Goal: Task Accomplishment & Management: Manage account settings

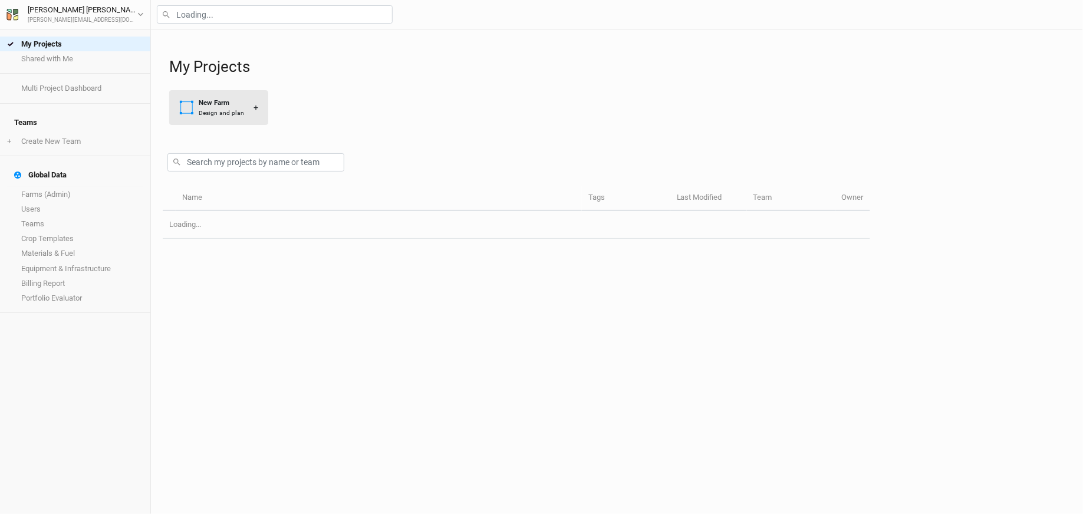
click at [235, 111] on div "Design and plan" at bounding box center [221, 113] width 45 height 9
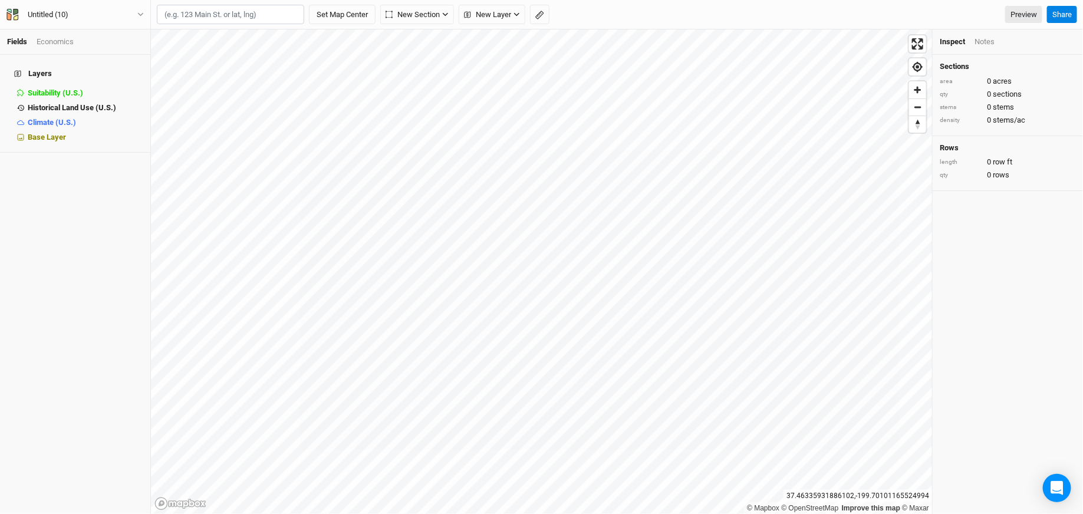
paste input "[URL][DOMAIN_NAME]"
type input "[URL][DOMAIN_NAME]"
drag, startPoint x: 290, startPoint y: 13, endPoint x: 139, endPoint y: 5, distance: 151.2
click at [139, 7] on div "Fields Economics Layers Suitability (U.S.) hide Historical Land Use (U.S.) hide…" at bounding box center [541, 257] width 1083 height 514
paste input "[STREET_ADDRESS][PERSON_NAME]"
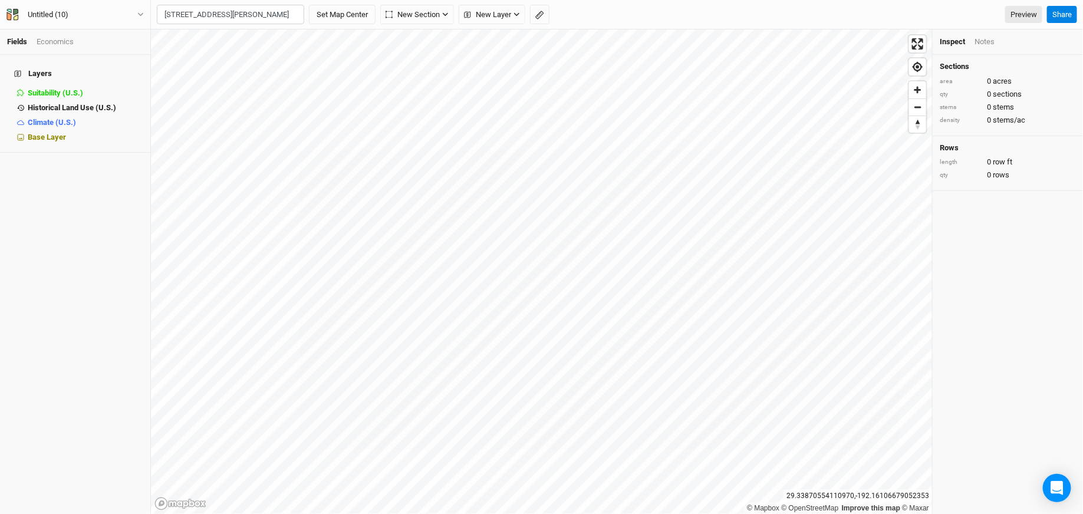
scroll to position [0, 21]
click at [262, 54] on div "[GEOGRAPHIC_DATA][US_STATE], [GEOGRAPHIC_DATA]" at bounding box center [253, 64] width 147 height 20
type input "[STREET_ADDRESS][PERSON_NAME][US_STATE]"
click at [113, 21] on button "Untitled (10)" at bounding box center [75, 14] width 139 height 13
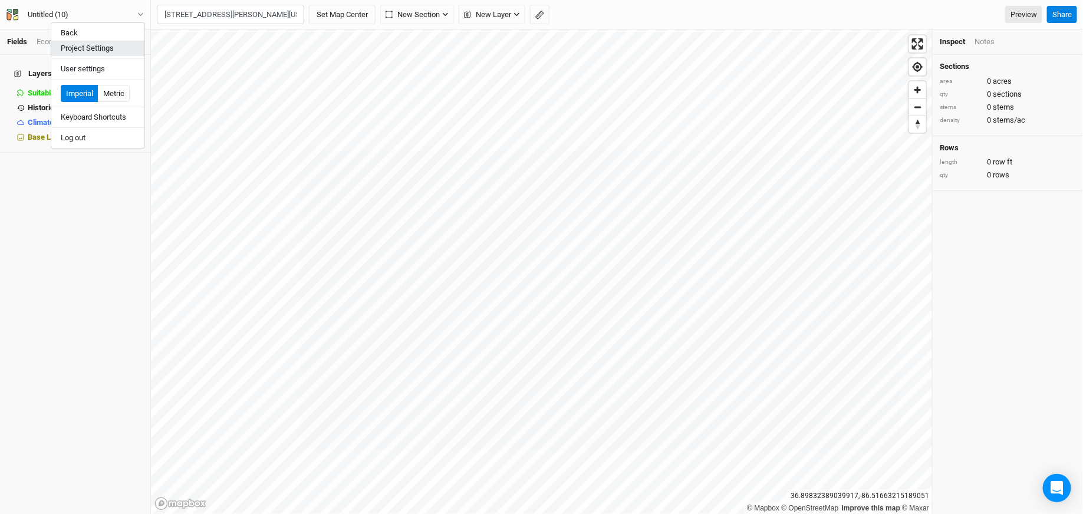
click at [107, 52] on button "Project Settings" at bounding box center [97, 48] width 93 height 15
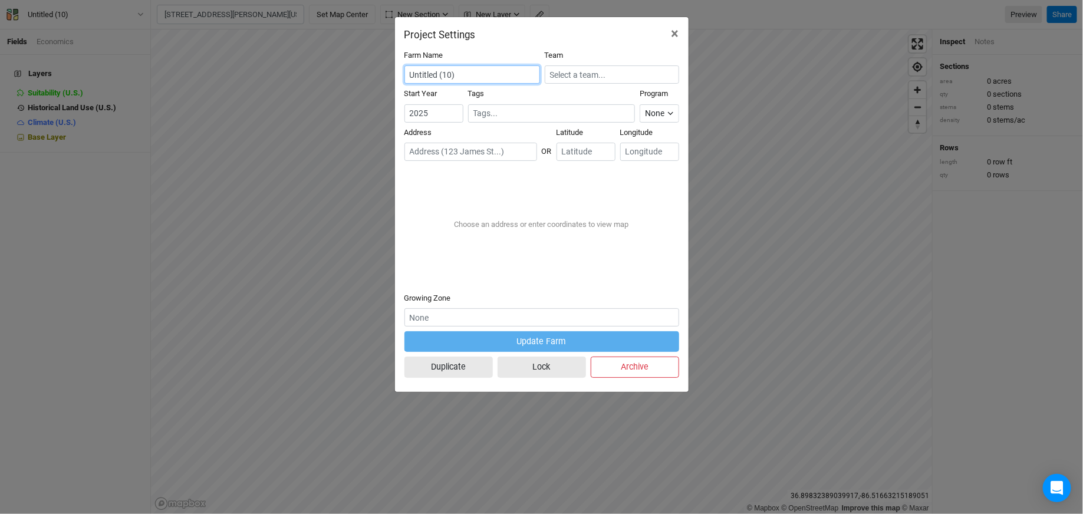
click at [496, 65] on body "Fields Economics Layers Suitability (U.S.) hide Historical Land Use (U.S.) hide…" at bounding box center [541, 257] width 1083 height 514
drag, startPoint x: 488, startPoint y: 68, endPoint x: 402, endPoint y: 70, distance: 86.1
click at [402, 70] on div "Farm Name Untitled (10) Team Start Year [DATE] Tags Program None Climate Smart …" at bounding box center [542, 217] width 294 height 352
drag, startPoint x: 481, startPoint y: 70, endPoint x: 264, endPoint y: 63, distance: 217.2
click at [264, 69] on div "Project Settings × Farm Name Untitled (10) Team Start Year [DATE] Tags Program …" at bounding box center [541, 257] width 1083 height 514
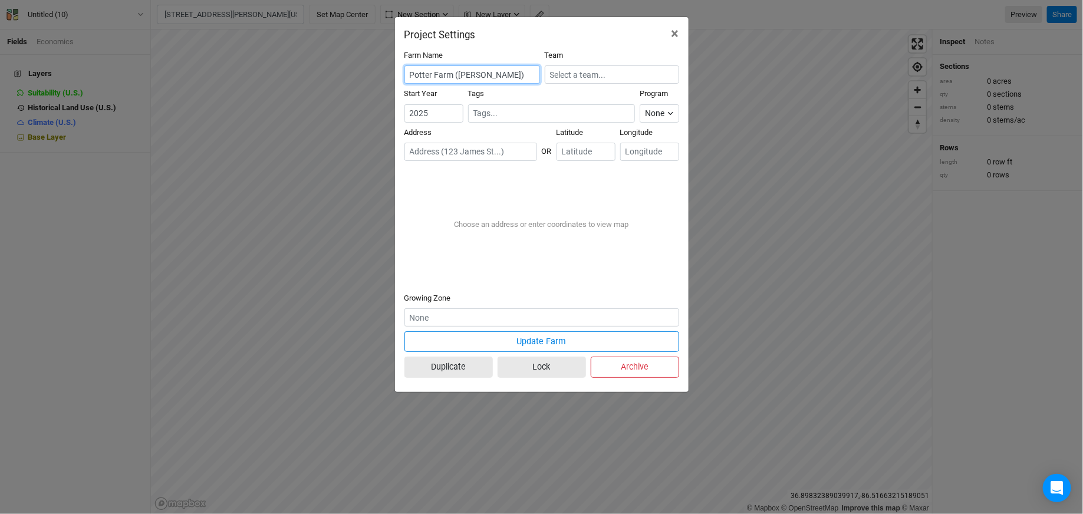
type input "Potter Farm ([PERSON_NAME])"
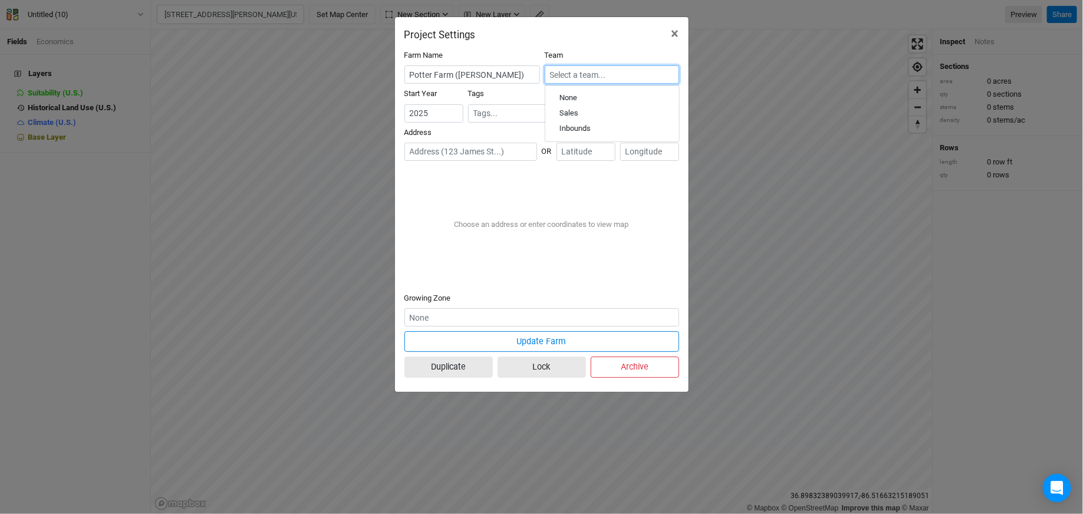
click at [623, 72] on input "text" at bounding box center [612, 74] width 134 height 18
click at [584, 109] on div "Sales" at bounding box center [613, 114] width 106 height 11
type input "Sales"
click at [453, 141] on div "Address" at bounding box center [471, 144] width 133 height 34
paste input "[STREET_ADDRESS][PERSON_NAME]"
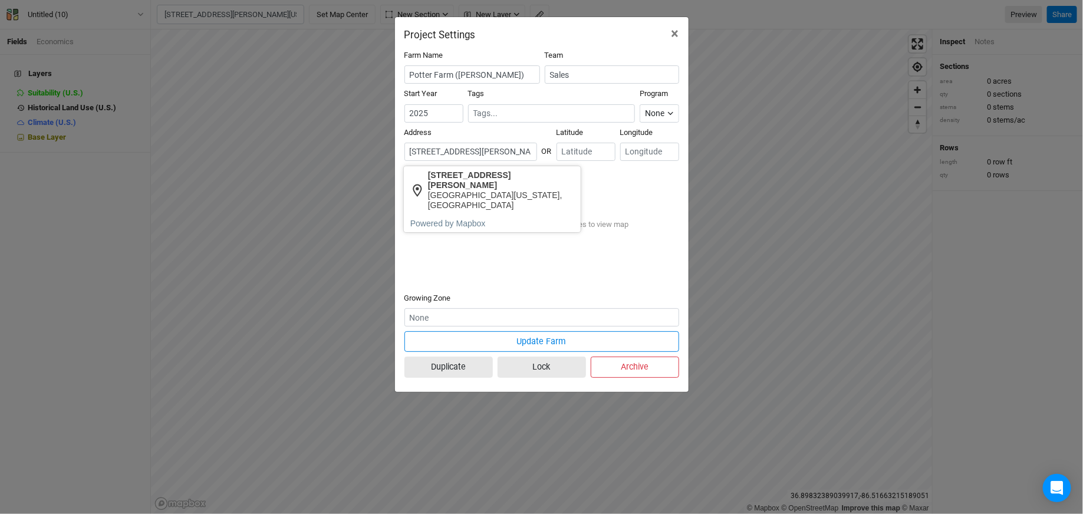
scroll to position [0, 43]
click at [477, 193] on div "[GEOGRAPHIC_DATA][US_STATE], [GEOGRAPHIC_DATA]" at bounding box center [501, 200] width 147 height 20
type input "[STREET_ADDRESS][PERSON_NAME][US_STATE]"
type input "36.89161"
type input "-86.50301"
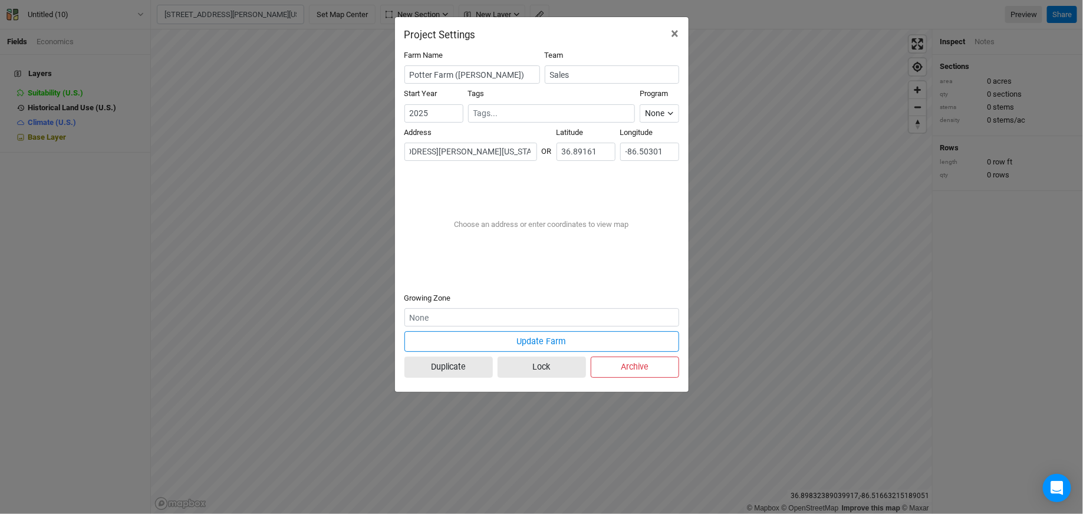
scroll to position [0, 0]
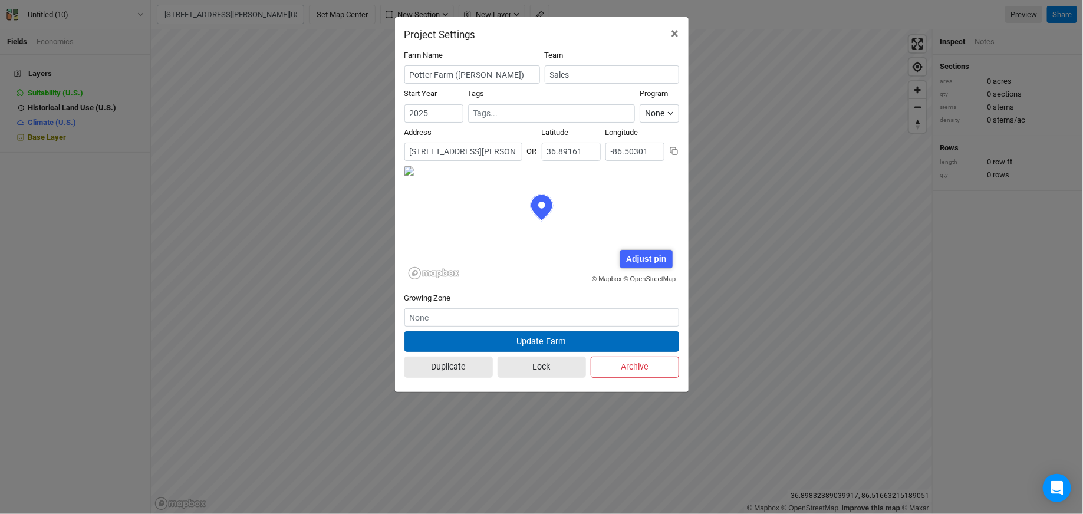
click at [479, 343] on button "Update Farm" at bounding box center [542, 341] width 275 height 21
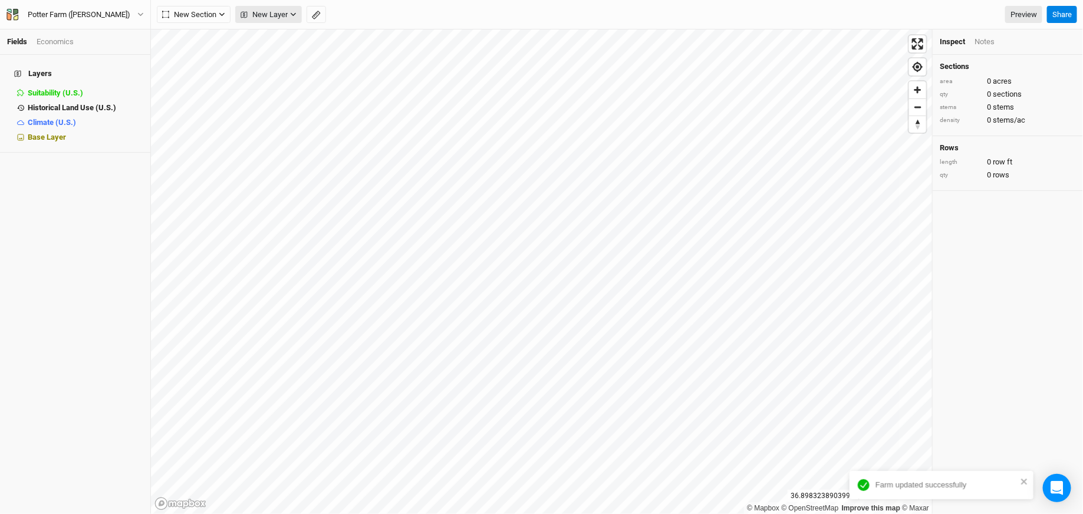
click at [278, 12] on span "New Layer" at bounding box center [264, 15] width 47 height 12
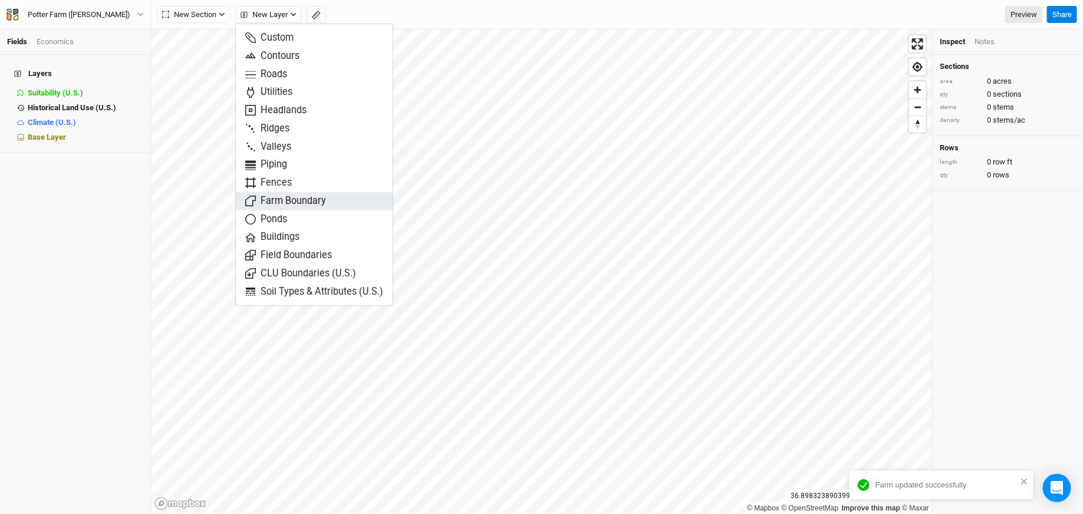
click at [288, 196] on span "Farm Boundary" at bounding box center [285, 202] width 81 height 14
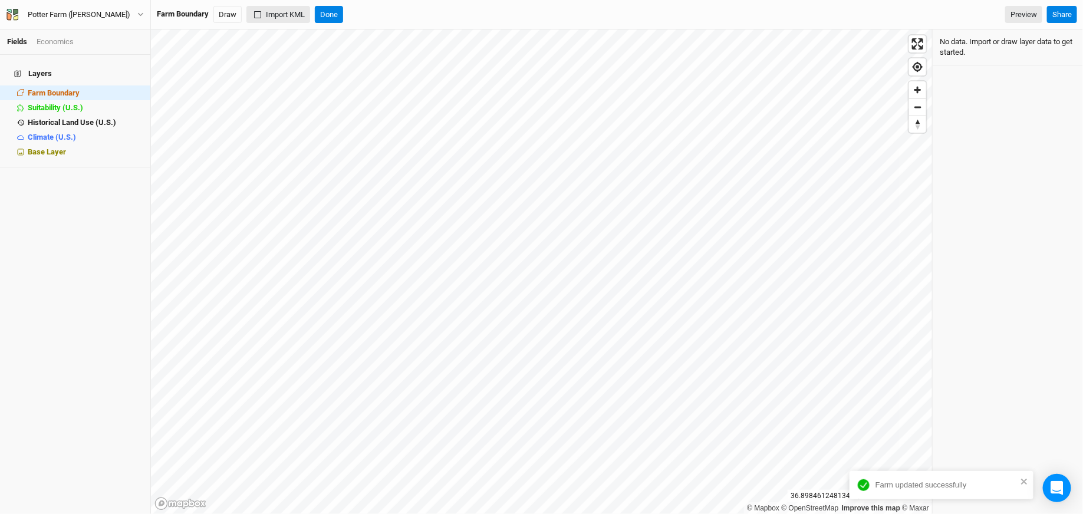
click at [293, 6] on button "Import KML" at bounding box center [279, 15] width 64 height 18
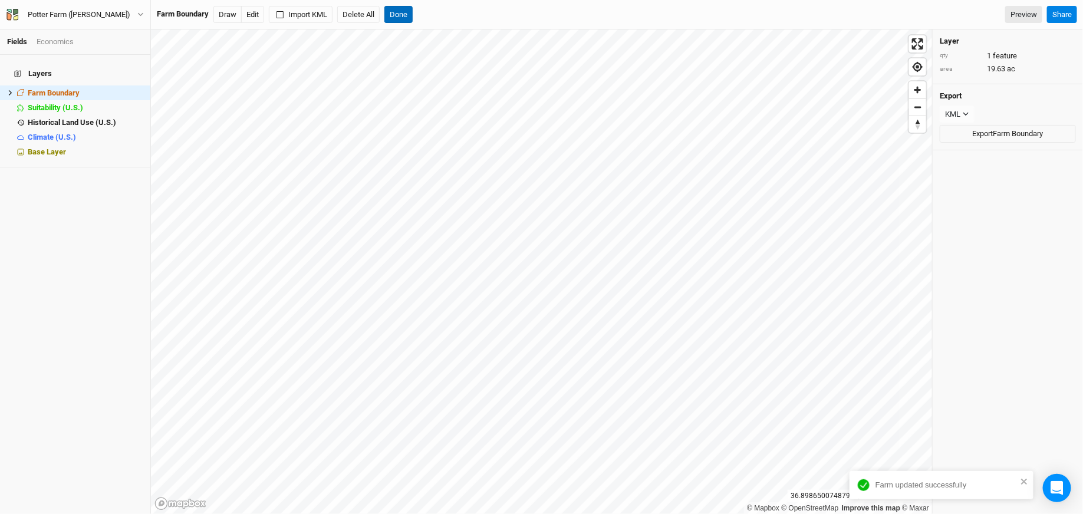
click at [397, 22] on button "Done" at bounding box center [399, 15] width 28 height 18
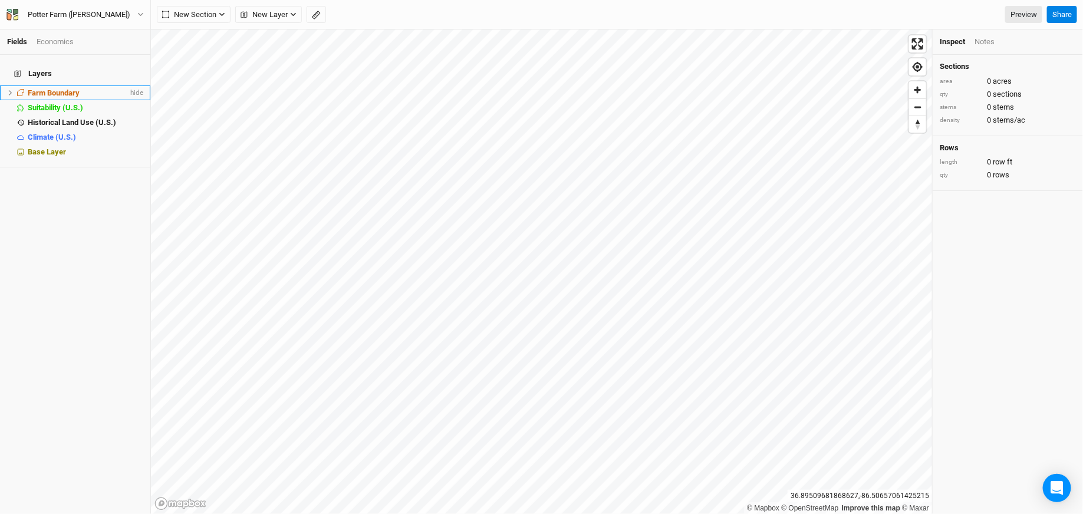
click at [63, 88] on span "Farm Boundary" at bounding box center [54, 92] width 52 height 9
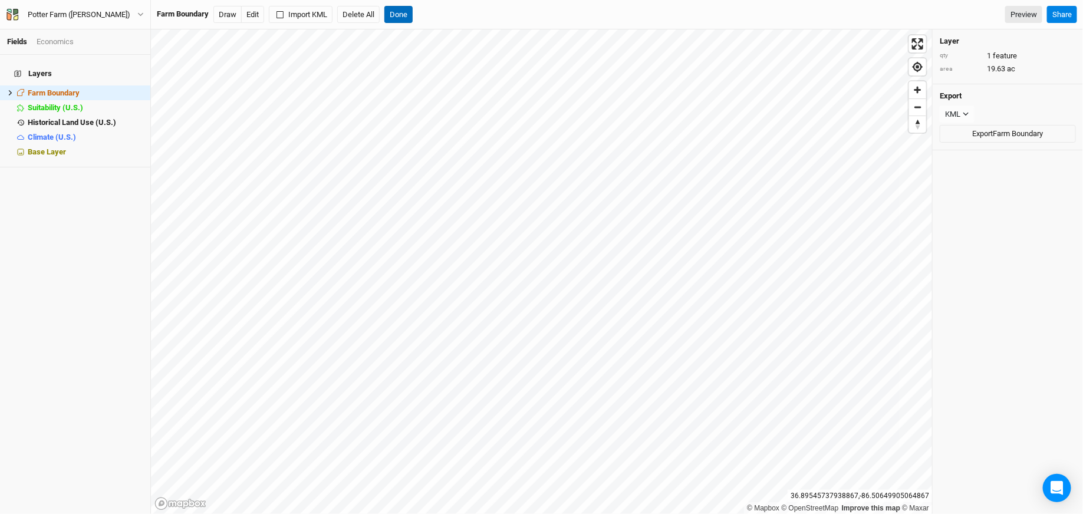
click at [396, 17] on button "Done" at bounding box center [399, 15] width 28 height 18
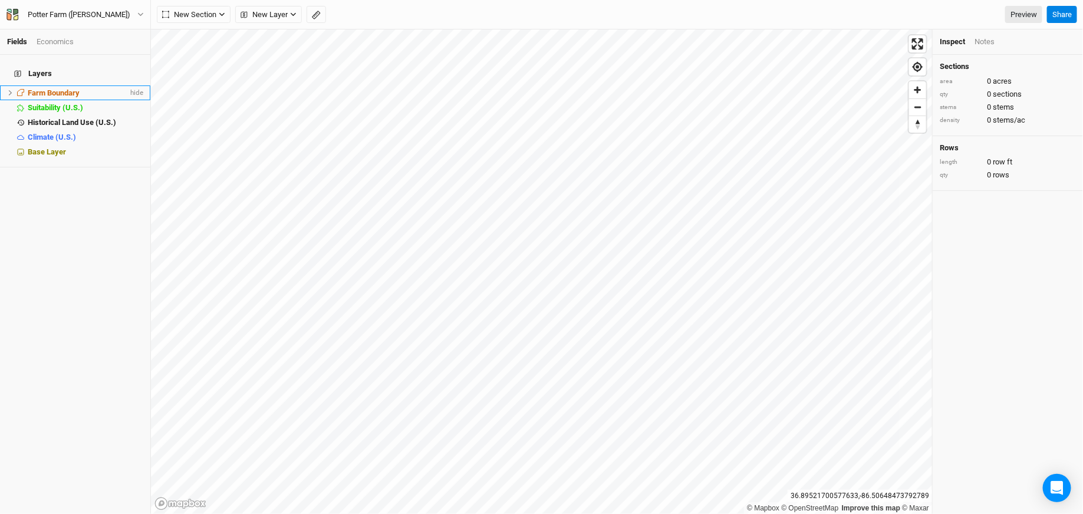
click at [55, 88] on span "Farm Boundary" at bounding box center [54, 92] width 52 height 9
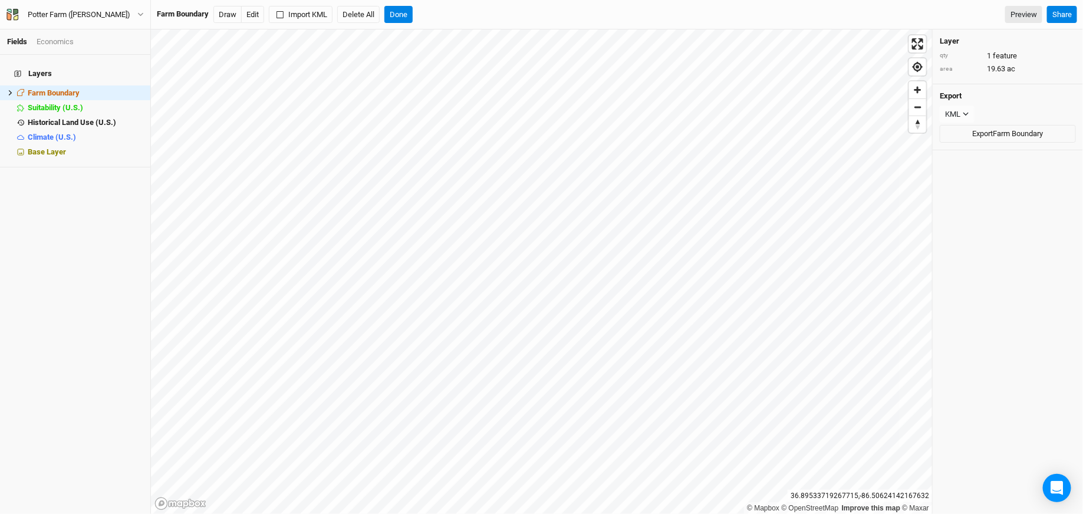
click at [382, 18] on div "Farm Boundary Draw Edit Import KML Delete All Done" at bounding box center [285, 15] width 256 height 18
click at [403, 18] on button "Done" at bounding box center [399, 15] width 28 height 18
